Goal: Use online tool/utility: Utilize a website feature to perform a specific function

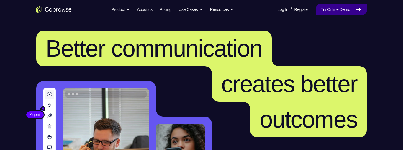
click at [354, 7] on link "Try Online Demo" at bounding box center [341, 10] width 51 height 12
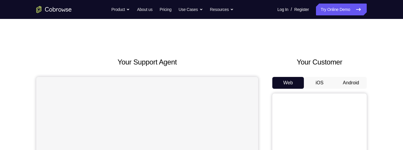
click at [353, 83] on button "Android" at bounding box center [351, 83] width 32 height 12
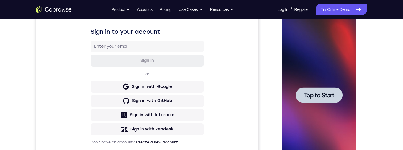
click at [321, 97] on span "Tap to Start" at bounding box center [319, 95] width 30 height 6
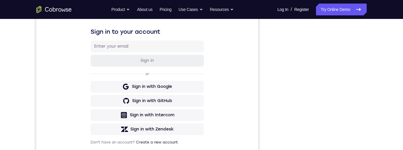
scroll to position [134, 0]
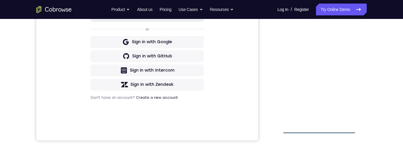
click at [320, 131] on div at bounding box center [319, 50] width 74 height 165
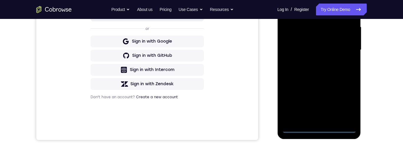
click at [348, 100] on div at bounding box center [319, 49] width 74 height 165
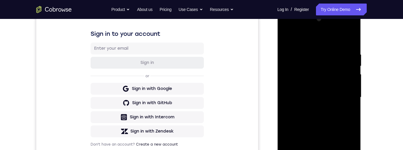
scroll to position [64, 0]
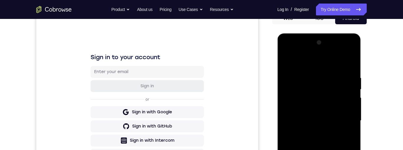
click at [334, 61] on div at bounding box center [319, 120] width 74 height 165
click at [343, 120] on div at bounding box center [319, 120] width 74 height 165
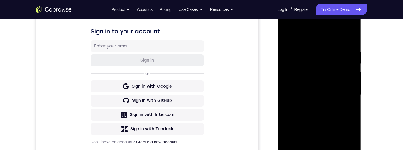
scroll to position [119, 0]
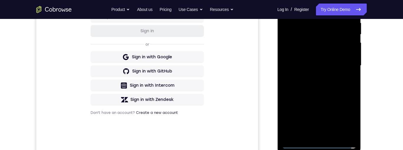
click at [313, 76] on div at bounding box center [319, 65] width 74 height 165
click at [338, 60] on div at bounding box center [319, 65] width 74 height 165
click at [339, 56] on div at bounding box center [319, 65] width 74 height 165
click at [344, 70] on div at bounding box center [319, 65] width 74 height 165
click at [344, 68] on div at bounding box center [319, 65] width 74 height 165
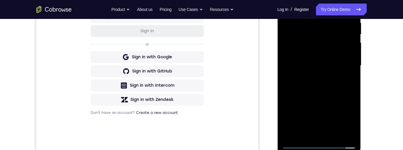
click at [338, 66] on div at bounding box center [319, 65] width 74 height 165
click at [339, 86] on div at bounding box center [319, 65] width 74 height 165
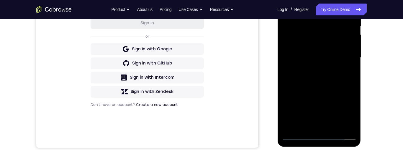
click at [333, 60] on div at bounding box center [319, 57] width 74 height 165
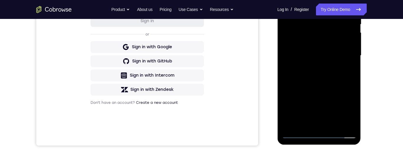
scroll to position [139, 0]
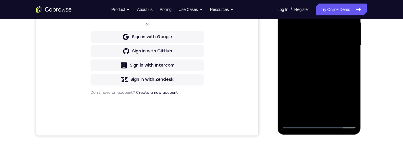
click at [351, 68] on div at bounding box center [319, 45] width 74 height 165
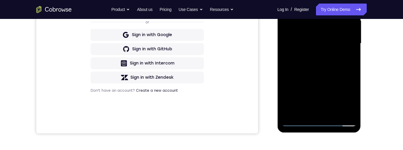
click at [336, 111] on div at bounding box center [319, 43] width 74 height 165
click at [332, 79] on div at bounding box center [319, 43] width 74 height 165
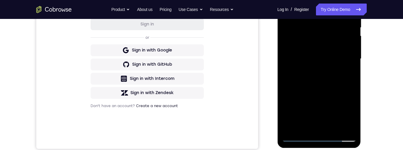
scroll to position [125, 0]
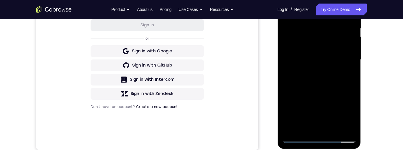
click at [337, 65] on div at bounding box center [319, 59] width 74 height 165
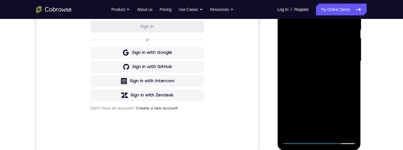
scroll to position [66, 0]
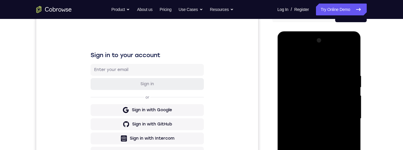
click at [349, 56] on div at bounding box center [319, 118] width 74 height 165
click at [288, 58] on div at bounding box center [319, 118] width 74 height 165
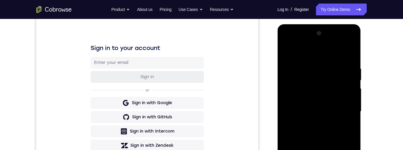
scroll to position [95, 0]
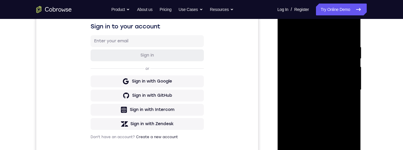
click at [328, 95] on div at bounding box center [319, 89] width 74 height 165
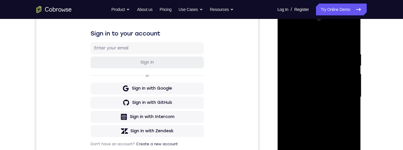
scroll to position [87, 0]
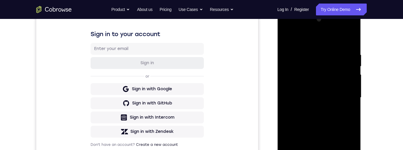
click at [288, 37] on div at bounding box center [319, 97] width 74 height 165
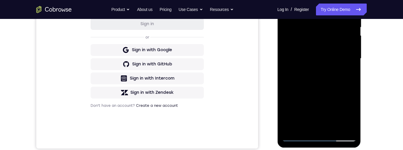
click at [336, 88] on div at bounding box center [319, 58] width 74 height 165
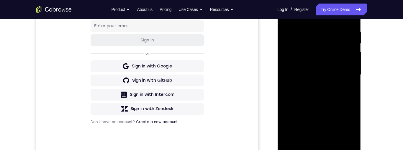
scroll to position [79, 0]
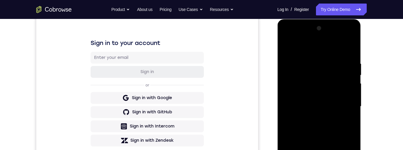
click at [286, 47] on div at bounding box center [319, 106] width 74 height 165
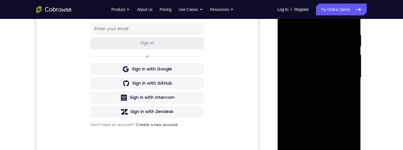
click at [340, 68] on div at bounding box center [319, 77] width 74 height 165
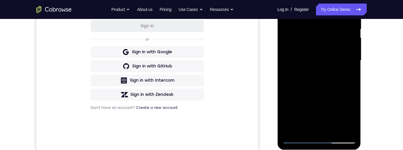
scroll to position [62, 0]
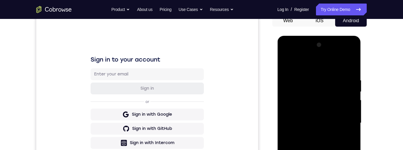
click at [288, 60] on div at bounding box center [319, 122] width 74 height 165
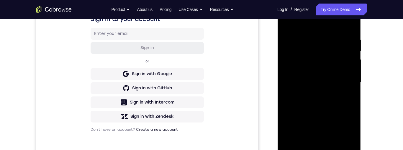
scroll to position [92, 0]
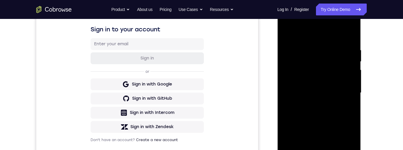
click at [288, 31] on div at bounding box center [319, 92] width 74 height 165
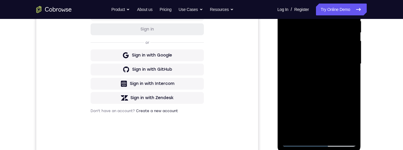
scroll to position [104, 0]
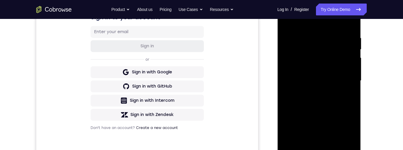
click at [313, 32] on div at bounding box center [319, 80] width 74 height 165
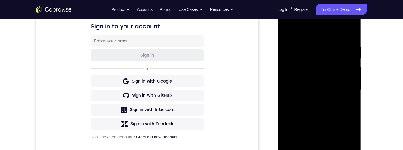
scroll to position [97, 0]
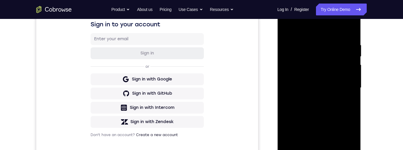
click at [348, 90] on div at bounding box center [319, 87] width 74 height 165
click at [352, 90] on div at bounding box center [319, 87] width 74 height 165
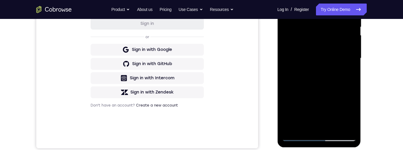
scroll to position [104, 0]
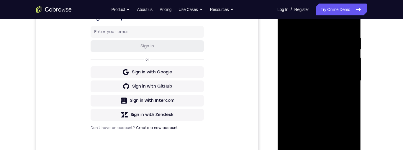
click at [354, 80] on div at bounding box center [319, 80] width 74 height 165
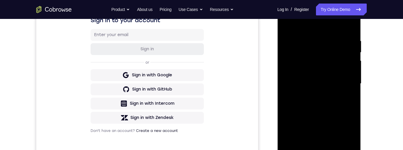
click at [351, 83] on div at bounding box center [319, 83] width 74 height 165
click at [352, 27] on div at bounding box center [319, 83] width 74 height 165
click at [334, 34] on div at bounding box center [319, 83] width 74 height 165
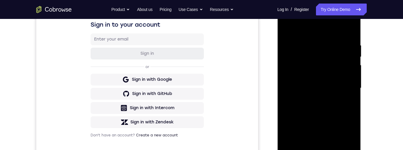
click at [352, 92] on div at bounding box center [319, 87] width 74 height 165
click at [352, 33] on div at bounding box center [319, 87] width 74 height 165
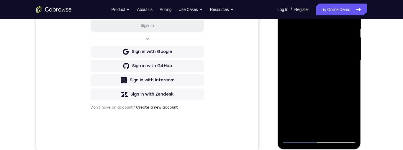
scroll to position [133, 0]
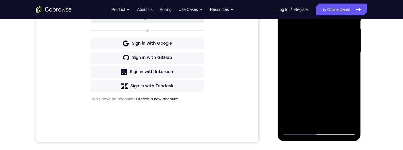
click at [353, 115] on div at bounding box center [319, 51] width 74 height 165
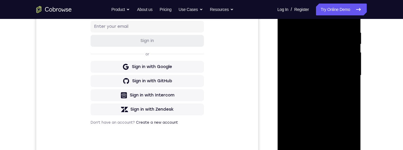
scroll to position [91, 0]
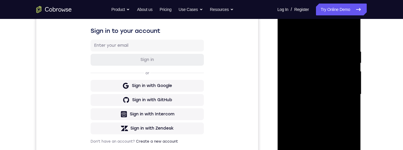
click at [354, 54] on div at bounding box center [319, 94] width 74 height 165
click at [353, 74] on div at bounding box center [319, 94] width 74 height 165
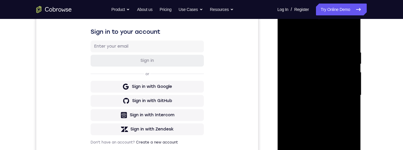
click at [353, 74] on div at bounding box center [319, 94] width 74 height 165
click at [352, 76] on div at bounding box center [319, 94] width 74 height 165
click at [353, 74] on div at bounding box center [319, 94] width 74 height 165
click at [352, 75] on div at bounding box center [319, 94] width 74 height 165
click at [353, 76] on div at bounding box center [319, 94] width 74 height 165
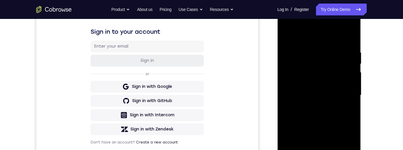
click at [353, 76] on div at bounding box center [319, 94] width 74 height 165
click at [353, 78] on div at bounding box center [319, 94] width 74 height 165
click at [352, 75] on div at bounding box center [319, 94] width 74 height 165
click at [352, 76] on div at bounding box center [319, 94] width 74 height 165
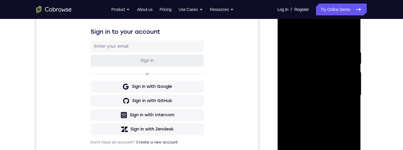
click at [353, 76] on div at bounding box center [319, 94] width 74 height 165
click at [353, 77] on div at bounding box center [319, 94] width 74 height 165
click at [353, 75] on div at bounding box center [319, 94] width 74 height 165
click at [352, 75] on div at bounding box center [319, 94] width 74 height 165
click at [353, 74] on div at bounding box center [319, 94] width 74 height 165
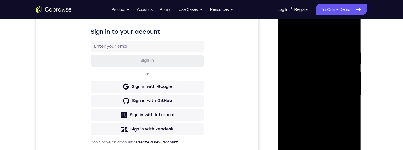
click at [353, 77] on div at bounding box center [319, 94] width 74 height 165
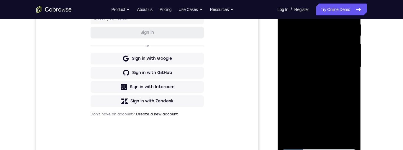
scroll to position [119, 0]
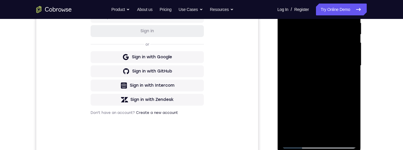
click at [284, 50] on div at bounding box center [319, 65] width 74 height 165
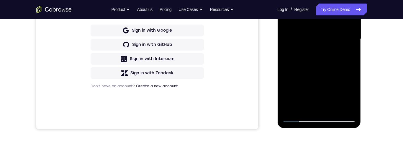
click at [336, 110] on div at bounding box center [319, 38] width 74 height 165
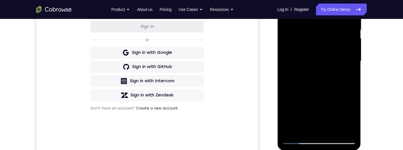
scroll to position [100, 0]
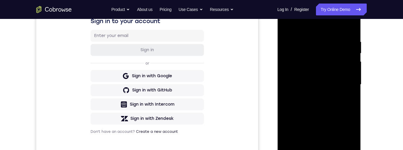
click at [286, 24] on div at bounding box center [319, 84] width 74 height 165
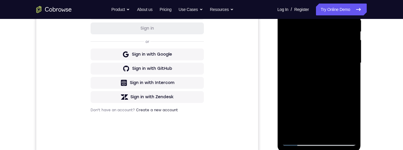
scroll to position [122, 0]
click at [354, 59] on div at bounding box center [319, 62] width 74 height 165
click at [353, 60] on div at bounding box center [319, 62] width 74 height 165
click at [351, 61] on div at bounding box center [319, 62] width 74 height 165
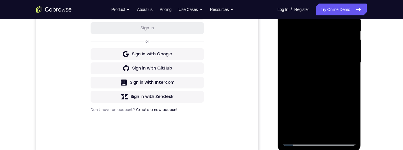
click at [353, 61] on div at bounding box center [319, 62] width 74 height 165
click at [352, 62] on div at bounding box center [319, 62] width 74 height 165
click at [352, 60] on div at bounding box center [319, 62] width 74 height 165
click at [353, 61] on div at bounding box center [319, 62] width 74 height 165
click at [352, 59] on div at bounding box center [319, 62] width 74 height 165
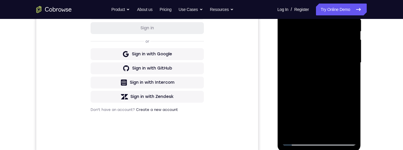
click at [353, 61] on div at bounding box center [319, 62] width 74 height 165
click at [353, 60] on div at bounding box center [319, 62] width 74 height 165
click at [352, 61] on div at bounding box center [319, 62] width 74 height 165
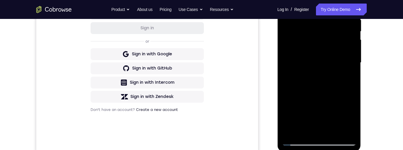
click at [353, 59] on div at bounding box center [319, 62] width 74 height 165
click at [352, 62] on div at bounding box center [319, 62] width 74 height 165
click at [353, 62] on div at bounding box center [319, 62] width 74 height 165
click at [353, 60] on div at bounding box center [319, 62] width 74 height 165
click at [352, 60] on div at bounding box center [319, 62] width 74 height 165
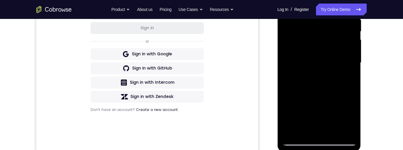
click at [352, 72] on div at bounding box center [319, 62] width 74 height 165
click at [353, 72] on div at bounding box center [319, 62] width 74 height 165
click at [354, 73] on div at bounding box center [319, 62] width 74 height 165
click at [353, 73] on div at bounding box center [319, 62] width 74 height 165
click at [353, 75] on div at bounding box center [319, 62] width 74 height 165
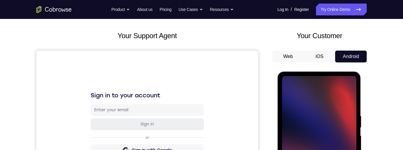
scroll to position [0, 0]
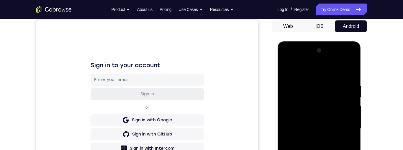
scroll to position [126, 0]
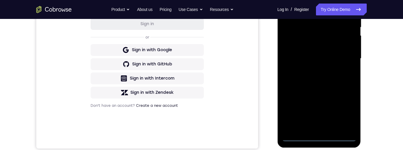
click at [323, 140] on div at bounding box center [319, 58] width 74 height 165
click at [348, 112] on div at bounding box center [319, 58] width 74 height 165
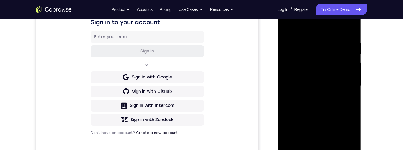
scroll to position [72, 0]
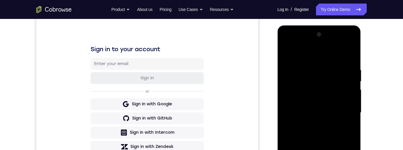
click at [324, 56] on div at bounding box center [319, 112] width 74 height 165
click at [347, 108] on div at bounding box center [319, 112] width 74 height 165
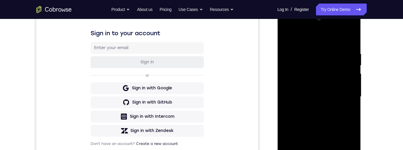
scroll to position [110, 0]
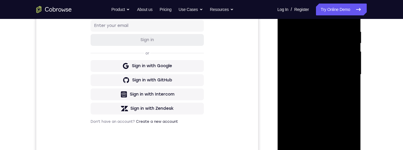
click at [315, 87] on div at bounding box center [319, 74] width 74 height 165
click at [341, 68] on div at bounding box center [319, 74] width 74 height 165
click at [333, 57] on div at bounding box center [319, 74] width 74 height 165
click at [338, 72] on div at bounding box center [319, 74] width 74 height 165
click at [344, 97] on div at bounding box center [319, 74] width 74 height 165
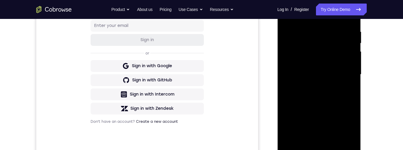
click at [320, 92] on div at bounding box center [319, 74] width 74 height 165
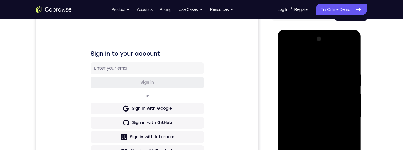
click at [349, 64] on div at bounding box center [319, 116] width 74 height 165
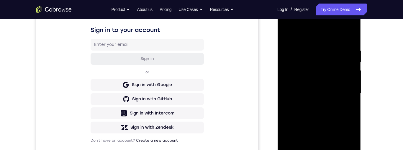
click at [289, 28] on div at bounding box center [319, 93] width 74 height 165
click at [296, 76] on div at bounding box center [319, 93] width 74 height 165
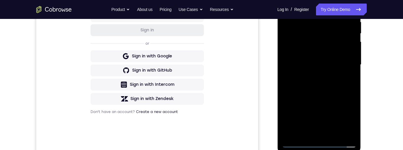
scroll to position [141, 0]
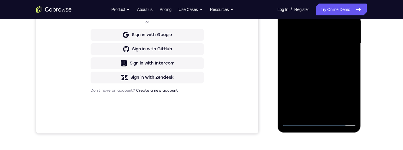
click at [341, 69] on div at bounding box center [319, 43] width 74 height 165
click at [337, 115] on div at bounding box center [319, 43] width 74 height 165
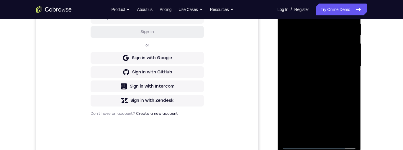
scroll to position [107, 0]
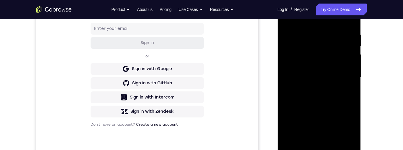
click at [328, 107] on div at bounding box center [319, 77] width 74 height 165
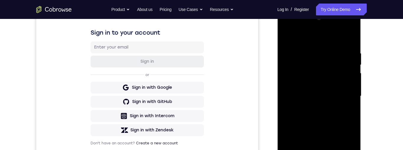
click at [288, 33] on div at bounding box center [319, 95] width 74 height 165
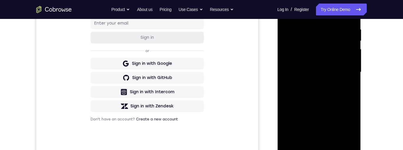
scroll to position [106, 0]
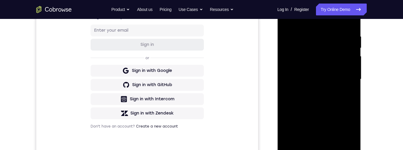
click at [315, 31] on div at bounding box center [319, 78] width 74 height 165
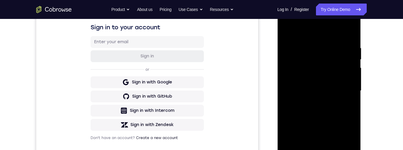
click at [354, 50] on div at bounding box center [319, 90] width 74 height 165
click at [353, 55] on div at bounding box center [319, 90] width 74 height 165
click at [350, 58] on div at bounding box center [319, 90] width 74 height 165
click at [348, 58] on div at bounding box center [319, 90] width 74 height 165
click at [349, 60] on div at bounding box center [319, 90] width 74 height 165
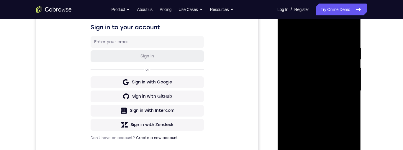
click at [349, 56] on div at bounding box center [319, 90] width 74 height 165
click at [355, 35] on div at bounding box center [319, 90] width 74 height 165
click at [353, 33] on div at bounding box center [319, 90] width 74 height 165
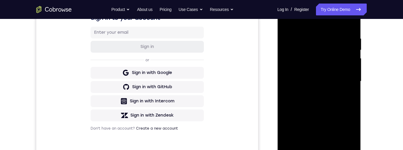
scroll to position [0, 0]
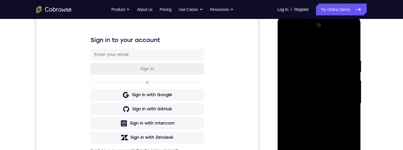
click at [290, 31] on div at bounding box center [319, 103] width 74 height 165
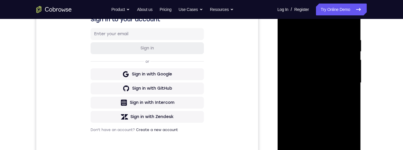
click at [298, 66] on div at bounding box center [319, 82] width 74 height 165
click at [317, 36] on div at bounding box center [319, 82] width 74 height 165
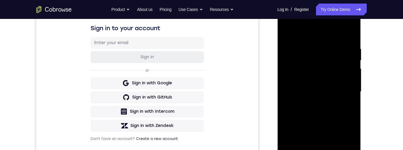
click at [349, 72] on div at bounding box center [319, 91] width 74 height 165
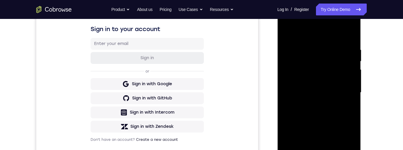
click at [351, 73] on div at bounding box center [319, 92] width 74 height 165
click at [350, 83] on div at bounding box center [319, 92] width 74 height 165
click at [352, 79] on div at bounding box center [319, 92] width 74 height 165
click at [349, 61] on div at bounding box center [319, 92] width 74 height 165
click at [352, 64] on div at bounding box center [319, 92] width 74 height 165
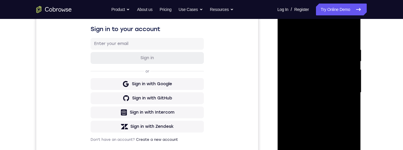
click at [354, 58] on div at bounding box center [319, 92] width 74 height 165
click at [350, 60] on div at bounding box center [319, 92] width 74 height 165
click at [355, 64] on div at bounding box center [319, 92] width 74 height 165
click at [355, 65] on div at bounding box center [319, 92] width 74 height 165
click at [283, 68] on div at bounding box center [319, 92] width 74 height 165
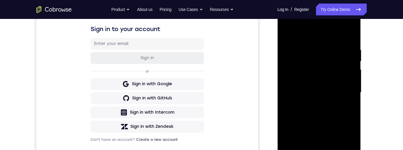
click at [292, 72] on div at bounding box center [319, 92] width 74 height 165
click at [348, 67] on div at bounding box center [319, 92] width 74 height 165
click at [290, 69] on div at bounding box center [319, 92] width 74 height 165
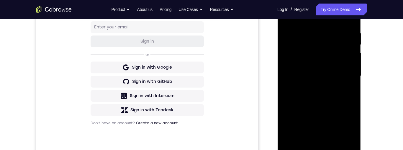
click at [307, 141] on div at bounding box center [319, 75] width 74 height 165
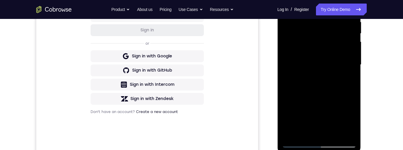
click at [326, 91] on div at bounding box center [319, 64] width 74 height 165
click at [342, 63] on div at bounding box center [319, 64] width 74 height 165
click at [335, 131] on div at bounding box center [319, 64] width 74 height 165
click at [349, 134] on div at bounding box center [319, 64] width 74 height 165
click at [353, 78] on div at bounding box center [319, 64] width 74 height 165
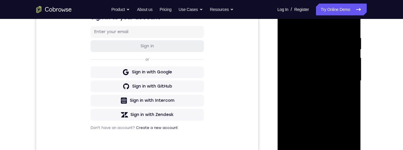
scroll to position [112, 0]
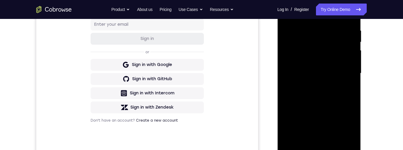
click at [348, 142] on div at bounding box center [319, 73] width 74 height 165
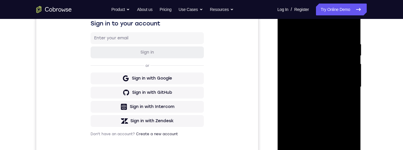
click at [354, 28] on div at bounding box center [319, 86] width 74 height 165
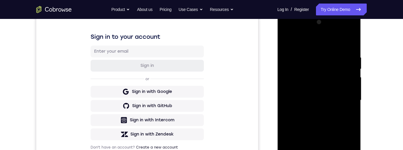
scroll to position [95, 0]
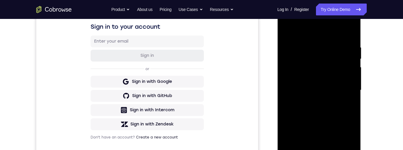
click at [348, 30] on div at bounding box center [319, 89] width 74 height 165
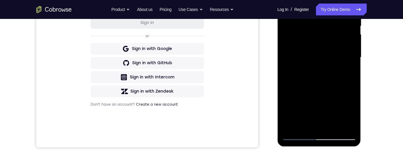
click at [341, 126] on div at bounding box center [319, 57] width 74 height 165
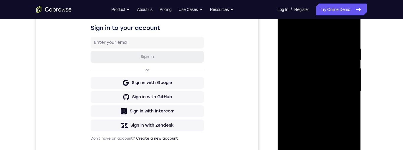
click at [349, 93] on div at bounding box center [319, 91] width 74 height 165
click at [349, 72] on div at bounding box center [319, 91] width 74 height 165
click at [354, 37] on div at bounding box center [319, 91] width 74 height 165
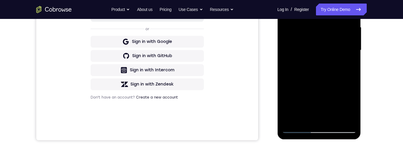
scroll to position [129, 0]
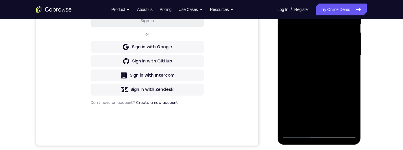
click at [356, 0] on div at bounding box center [319, 56] width 84 height 176
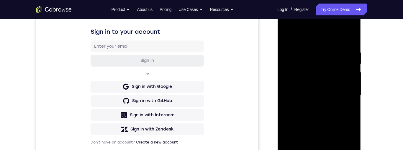
click at [289, 37] on div at bounding box center [319, 94] width 74 height 165
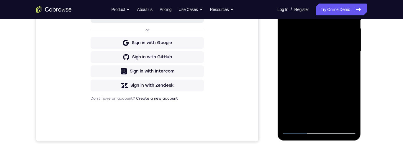
click at [336, 120] on div at bounding box center [319, 51] width 74 height 165
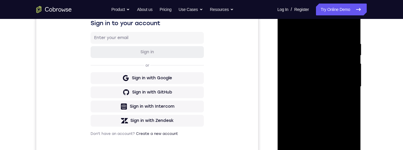
click at [338, 75] on div at bounding box center [319, 86] width 74 height 165
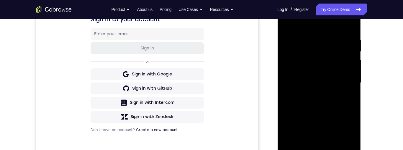
scroll to position [102, 0]
click at [297, 23] on div at bounding box center [319, 82] width 74 height 165
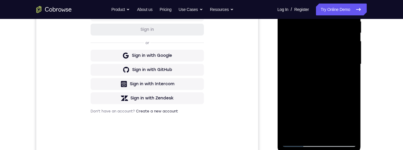
click at [299, 110] on div at bounding box center [319, 63] width 74 height 165
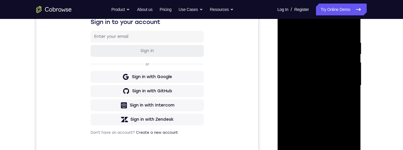
click at [290, 24] on div at bounding box center [319, 85] width 74 height 165
click at [320, 46] on div at bounding box center [319, 85] width 74 height 165
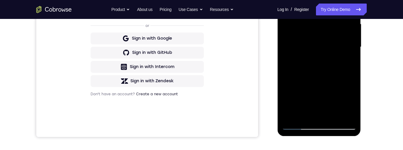
click at [318, 117] on div at bounding box center [319, 46] width 74 height 165
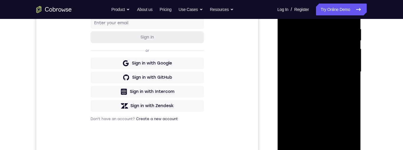
scroll to position [96, 0]
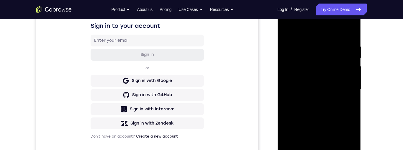
click at [289, 30] on div at bounding box center [319, 88] width 74 height 165
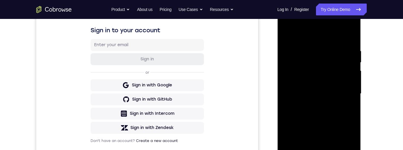
click at [290, 37] on div at bounding box center [319, 93] width 74 height 165
click at [289, 28] on div at bounding box center [319, 93] width 74 height 165
click at [295, 79] on div at bounding box center [319, 93] width 74 height 165
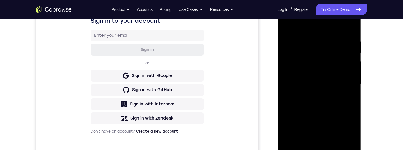
click at [355, 108] on div at bounding box center [319, 83] width 74 height 165
click at [356, 107] on div at bounding box center [319, 85] width 84 height 176
click at [355, 107] on div at bounding box center [319, 83] width 74 height 165
click at [352, 109] on div at bounding box center [319, 83] width 74 height 165
click at [355, 106] on div at bounding box center [319, 83] width 74 height 165
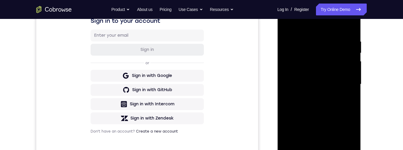
click at [355, 105] on div at bounding box center [319, 83] width 74 height 165
click at [355, 106] on div at bounding box center [319, 83] width 74 height 165
click at [347, 34] on div at bounding box center [319, 83] width 74 height 165
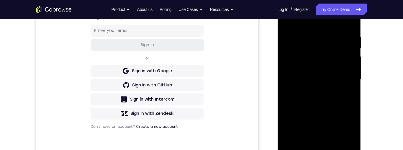
click at [350, 87] on div at bounding box center [319, 79] width 74 height 165
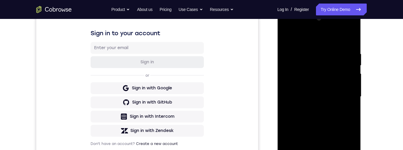
scroll to position [112, 0]
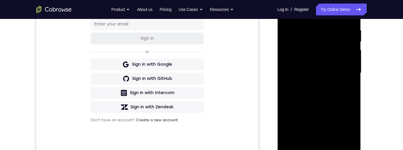
click at [318, 140] on div at bounding box center [319, 72] width 74 height 165
click at [352, 127] on div at bounding box center [319, 72] width 74 height 165
click at [353, 127] on div at bounding box center [319, 72] width 74 height 165
click at [352, 127] on div at bounding box center [319, 72] width 74 height 165
click at [355, 127] on div at bounding box center [319, 72] width 74 height 165
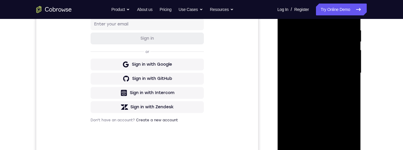
click at [353, 128] on div at bounding box center [319, 72] width 74 height 165
click at [347, 62] on div at bounding box center [319, 72] width 74 height 165
click at [350, 67] on div at bounding box center [319, 72] width 74 height 165
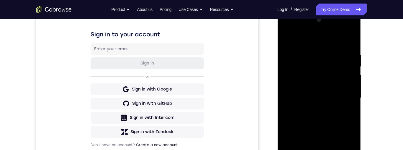
scroll to position [87, 0]
click at [352, 74] on div at bounding box center [319, 97] width 74 height 165
click at [348, 73] on div at bounding box center [319, 97] width 74 height 165
click at [351, 71] on div at bounding box center [319, 97] width 74 height 165
click at [350, 66] on div at bounding box center [319, 97] width 74 height 165
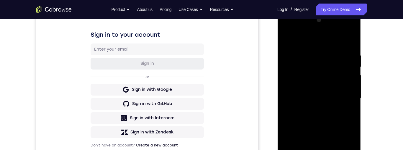
scroll to position [107, 0]
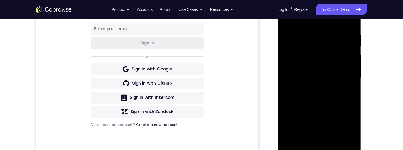
click at [351, 68] on div at bounding box center [319, 77] width 74 height 165
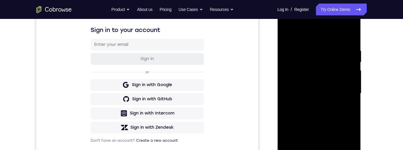
click at [349, 66] on div at bounding box center [319, 93] width 74 height 165
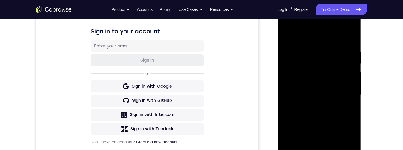
click at [355, 56] on div at bounding box center [319, 94] width 74 height 165
click at [351, 56] on div at bounding box center [319, 94] width 74 height 165
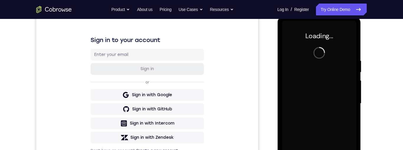
scroll to position [132, 0]
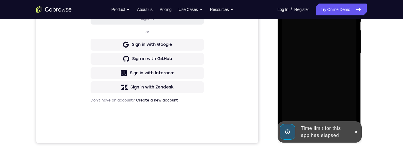
click at [360, 135] on div at bounding box center [355, 131] width 9 height 21
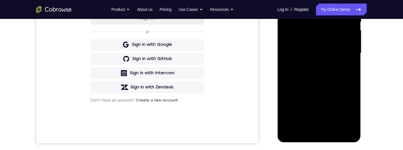
scroll to position [133, 0]
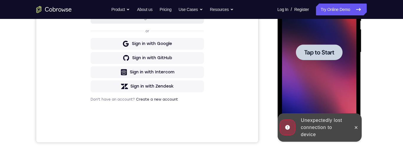
click at [395, 59] on div "Your Support Agent Your Customer Web iOS Android Next Steps We’d be happy to gi…" at bounding box center [201, 80] width 403 height 389
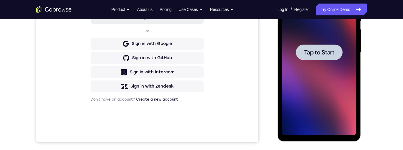
click at [328, 59] on div at bounding box center [319, 52] width 47 height 16
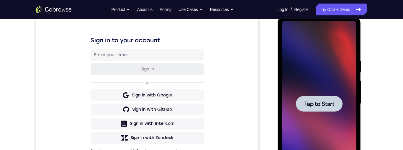
scroll to position [128, 0]
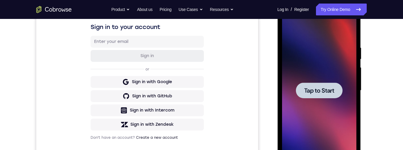
click at [332, 95] on div at bounding box center [319, 90] width 47 height 16
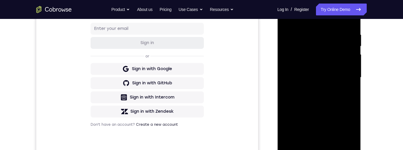
scroll to position [142, 0]
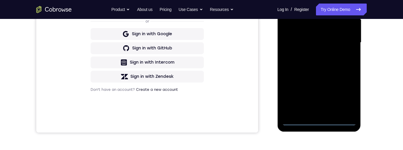
click at [326, 123] on div at bounding box center [319, 42] width 74 height 165
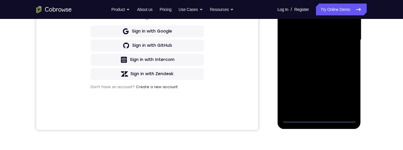
click at [345, 92] on div at bounding box center [319, 39] width 74 height 165
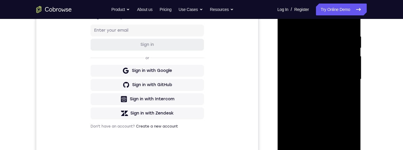
scroll to position [94, 0]
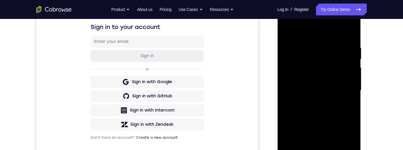
click at [331, 26] on div at bounding box center [319, 90] width 74 height 165
click at [329, 35] on div at bounding box center [319, 90] width 74 height 165
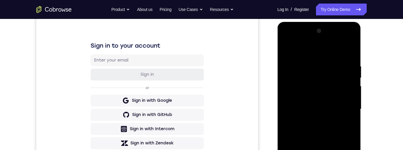
click at [346, 104] on div at bounding box center [319, 108] width 74 height 165
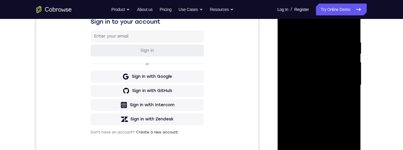
scroll to position [90, 0]
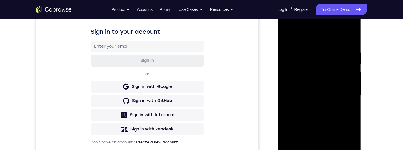
click at [318, 110] on div at bounding box center [319, 94] width 74 height 165
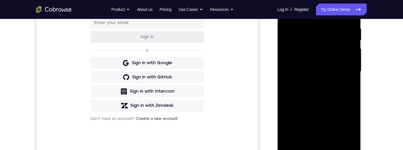
click at [313, 84] on div at bounding box center [319, 71] width 74 height 165
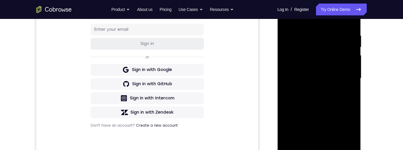
click at [332, 73] on div at bounding box center [319, 78] width 74 height 165
click at [332, 65] on div at bounding box center [319, 78] width 74 height 165
click at [337, 77] on div at bounding box center [319, 78] width 74 height 165
click at [342, 98] on div at bounding box center [319, 78] width 74 height 165
click at [320, 91] on div at bounding box center [319, 78] width 74 height 165
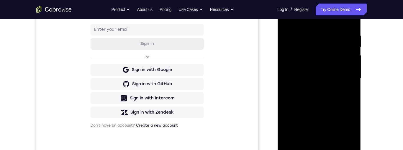
scroll to position [83, 0]
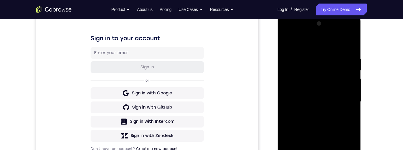
click at [349, 42] on div at bounding box center [319, 101] width 74 height 165
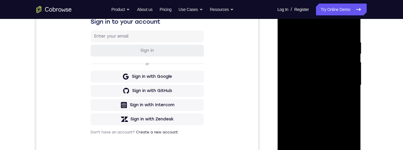
click at [339, 105] on div at bounding box center [319, 84] width 74 height 165
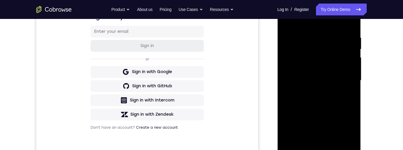
scroll to position [143, 0]
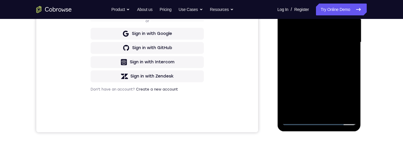
click at [339, 68] on div at bounding box center [319, 42] width 74 height 165
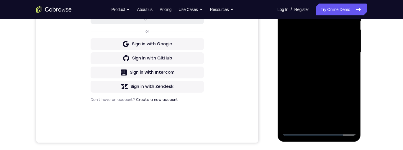
scroll to position [110, 0]
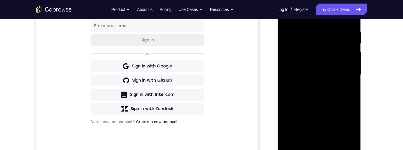
click at [331, 32] on div at bounding box center [319, 74] width 74 height 165
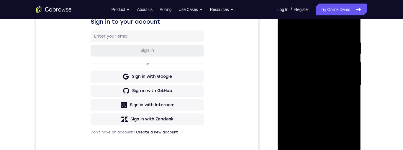
click at [349, 87] on div at bounding box center [319, 84] width 74 height 165
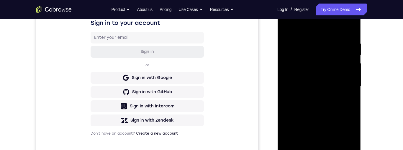
click at [312, 41] on div at bounding box center [319, 86] width 74 height 165
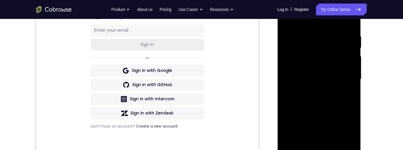
click at [346, 85] on div at bounding box center [319, 78] width 74 height 165
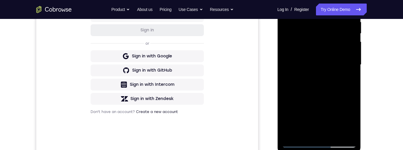
scroll to position [102, 0]
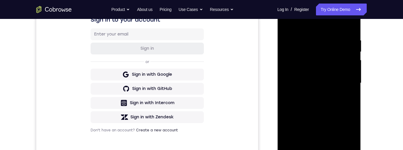
click at [322, 37] on div at bounding box center [319, 82] width 74 height 165
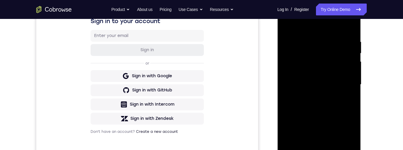
click at [323, 35] on div at bounding box center [319, 84] width 74 height 165
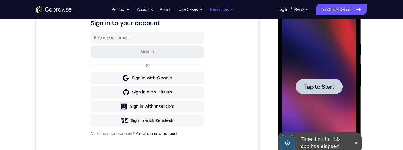
scroll to position [0, 0]
